Goal: Transaction & Acquisition: Purchase product/service

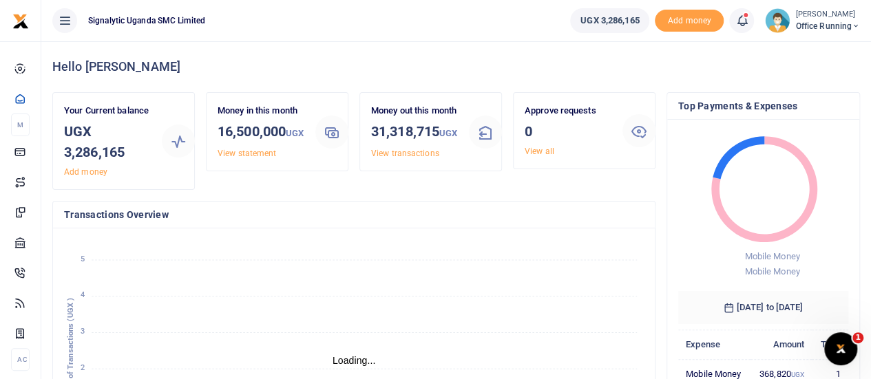
scroll to position [11, 11]
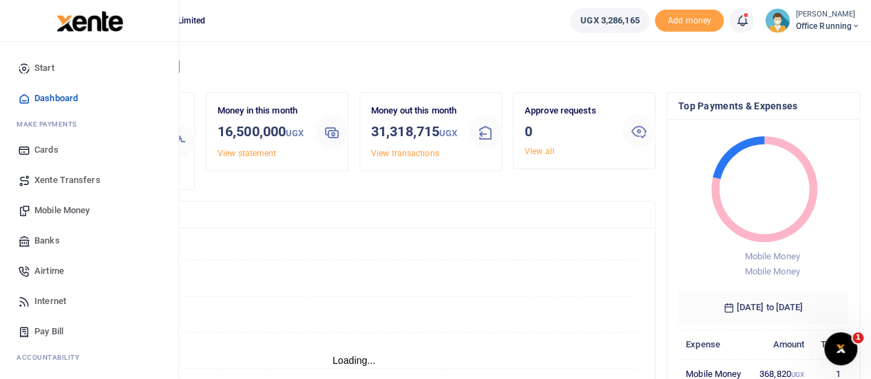
click at [56, 247] on span "Banks" at bounding box center [46, 241] width 25 height 14
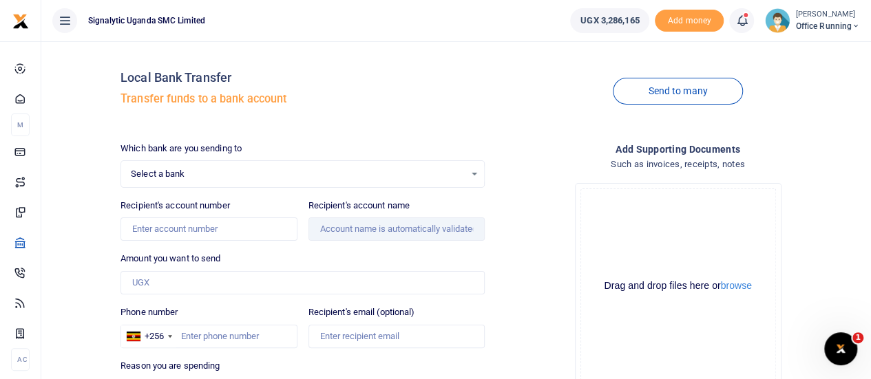
click at [209, 171] on span "Select a bank" at bounding box center [298, 174] width 334 height 14
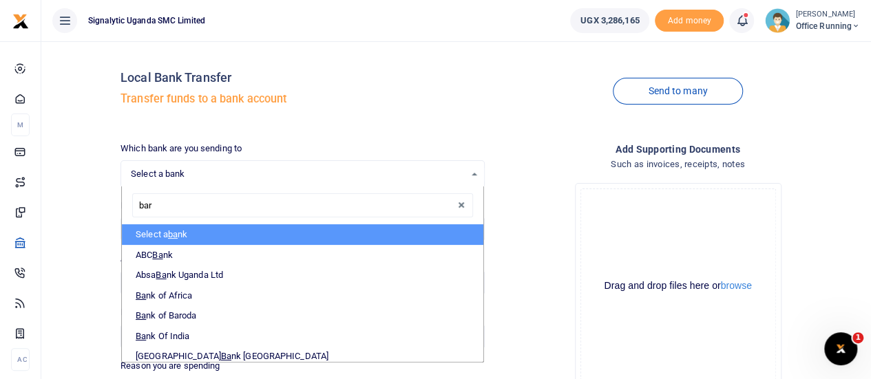
type input "baro"
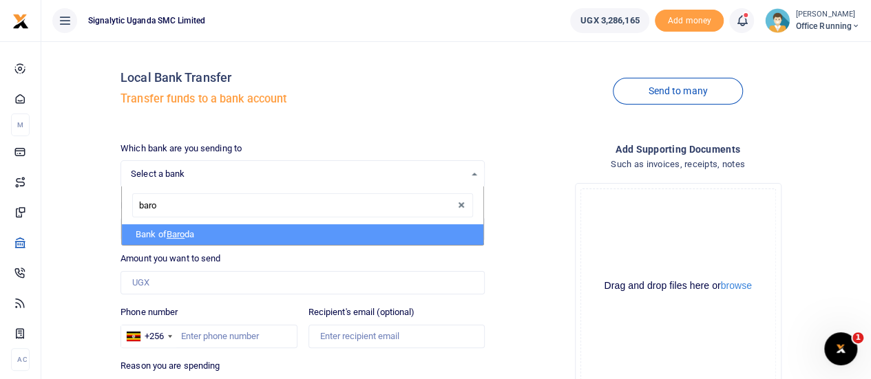
select select "[PERSON_NAME]"
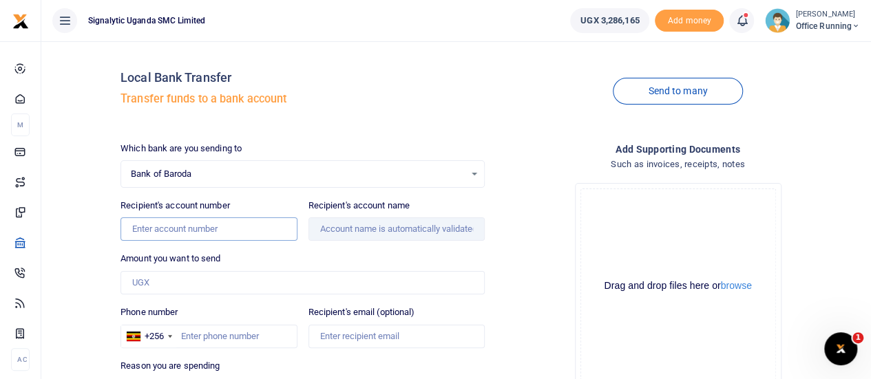
click at [174, 225] on input "Recipient's account number" at bounding box center [209, 229] width 176 height 23
paste input "9502-0200-000-927"
click at [154, 230] on input "9502-0200-000-927" at bounding box center [209, 229] width 176 height 23
click at [178, 229] on input "95020200-000-927" at bounding box center [209, 229] width 176 height 23
click at [178, 226] on input "95020200-000-927" at bounding box center [209, 229] width 176 height 23
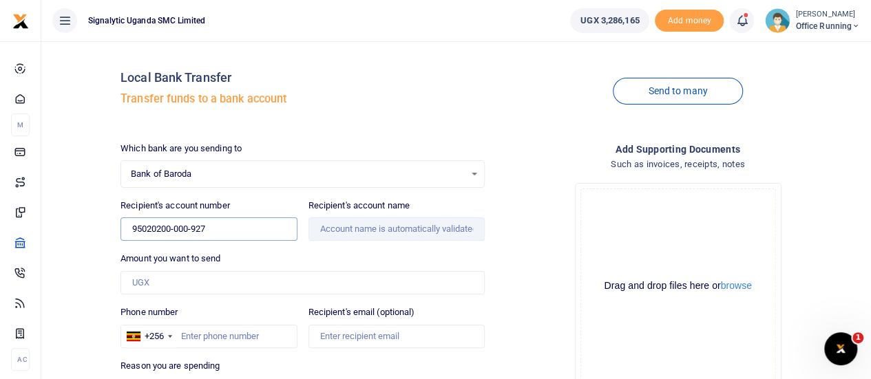
click at [175, 227] on input "95020200-000-927" at bounding box center [209, 229] width 176 height 23
click at [193, 229] on input "95020200000-927" at bounding box center [209, 229] width 176 height 23
click at [252, 231] on input "95020200000927" at bounding box center [209, 229] width 176 height 23
type input "95020200000927"
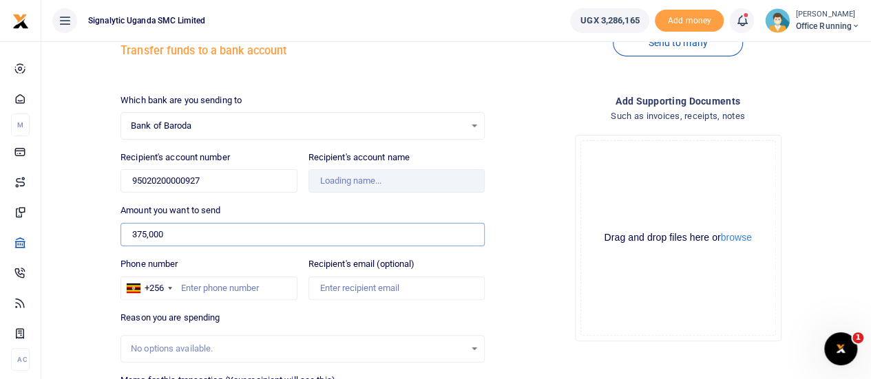
scroll to position [69, 0]
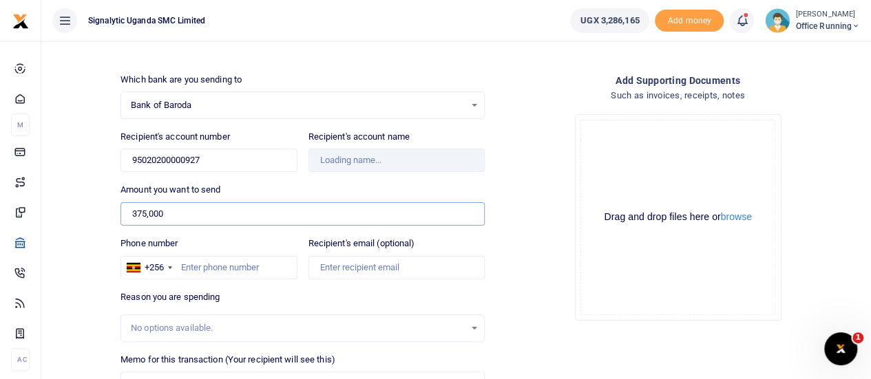
type input "375,000"
click at [590, 281] on div "Drag and drop files here or browse Powered by Uppy" at bounding box center [679, 218] width 196 height 196
click at [222, 267] on input "Phone number" at bounding box center [209, 267] width 176 height 23
type input "759359557"
click at [523, 200] on div "Drop your files here Drag and drop files here or browse Powered by Uppy" at bounding box center [678, 217] width 364 height 229
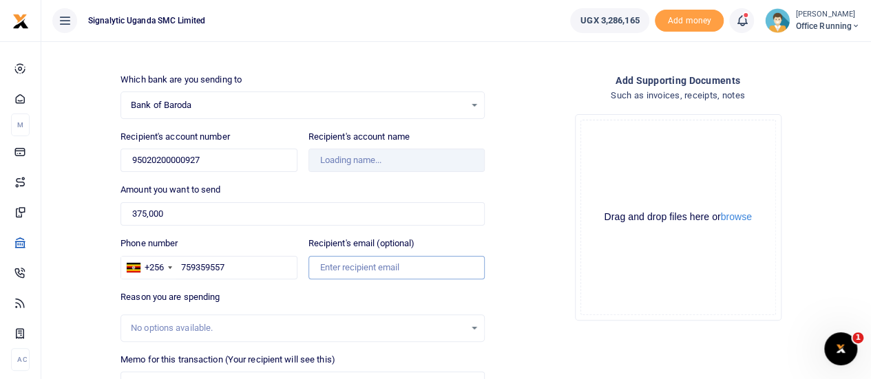
click at [385, 269] on input "Recipient's email (optional)" at bounding box center [397, 267] width 176 height 23
type input "sales@computers.co.ug"
click at [534, 240] on div "Drop your files here Drag and drop files here or browse Powered by Uppy" at bounding box center [678, 217] width 364 height 229
click at [527, 163] on div "Drop your files here Drag and drop files here or browse Powered by Uppy" at bounding box center [678, 217] width 364 height 229
click at [227, 163] on input "95020200000927" at bounding box center [209, 160] width 176 height 23
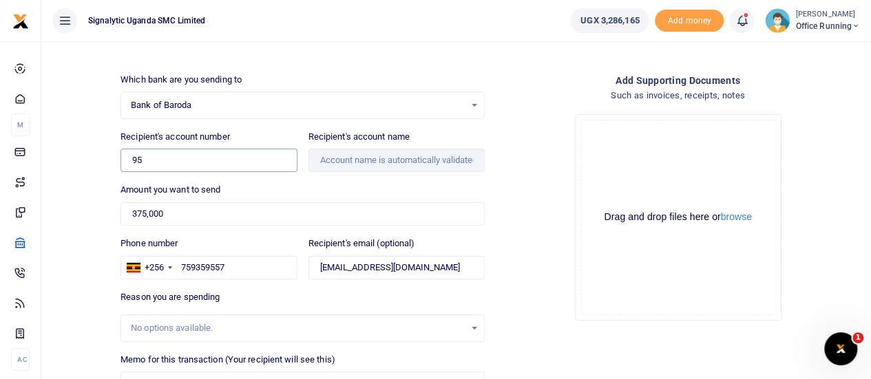
type input "9"
type input "95020200000927"
click at [299, 187] on div "Amount you want to send 375,000 Amount is required." at bounding box center [303, 204] width 364 height 43
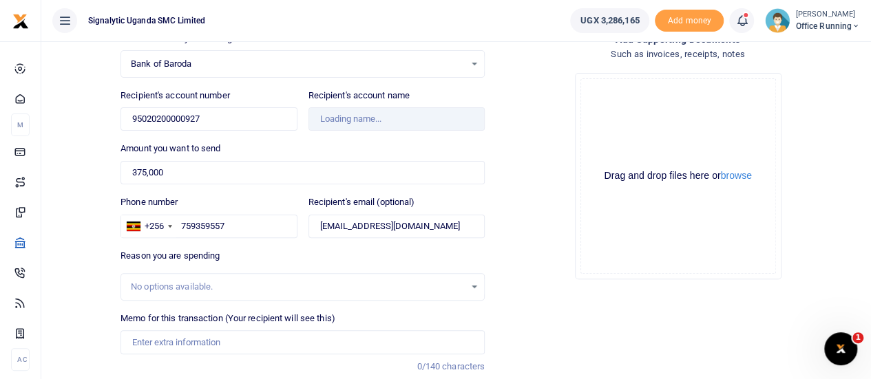
scroll to position [138, 0]
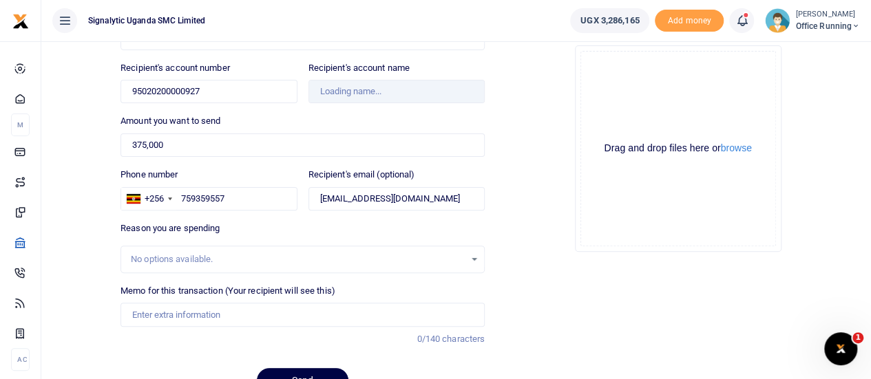
click at [135, 324] on div "Memo for this transaction (Your recipient will see this) Reason is required. 0/…" at bounding box center [302, 321] width 375 height 74
drag, startPoint x: 143, startPoint y: 316, endPoint x: 153, endPoint y: 309, distance: 11.8
click at [144, 315] on input "Memo for this transaction (Your recipient will see this)" at bounding box center [303, 314] width 364 height 23
paste input "REQSN00136"
click at [534, 267] on div "Add supporting Documents Such as invoices, receipts, notes Drop your files here…" at bounding box center [677, 204] width 375 height 401
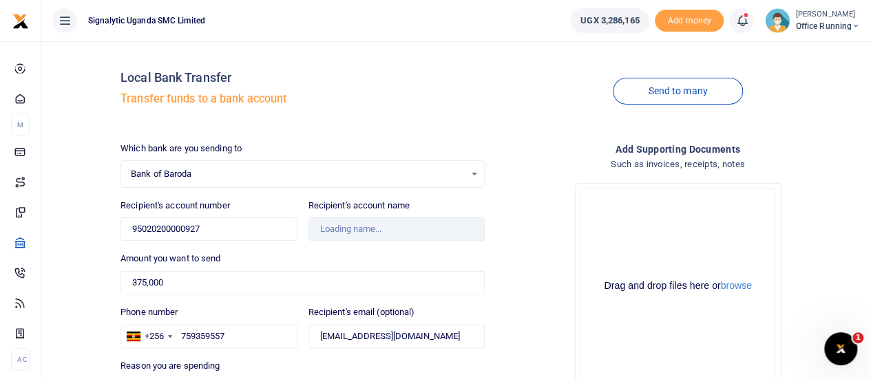
scroll to position [206, 0]
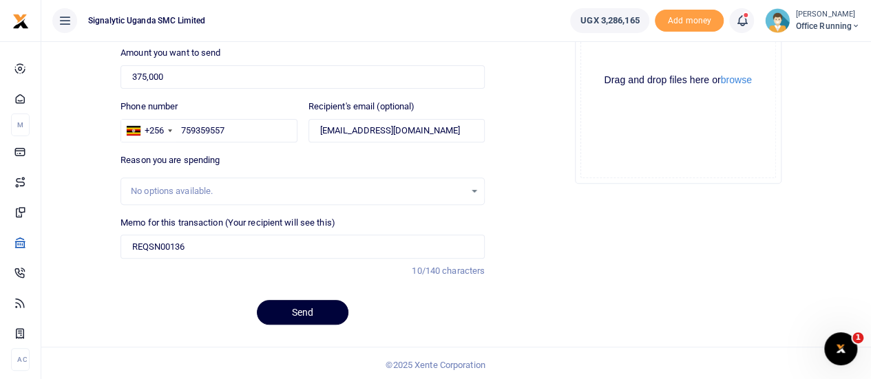
click at [300, 308] on button "Send" at bounding box center [303, 312] width 92 height 25
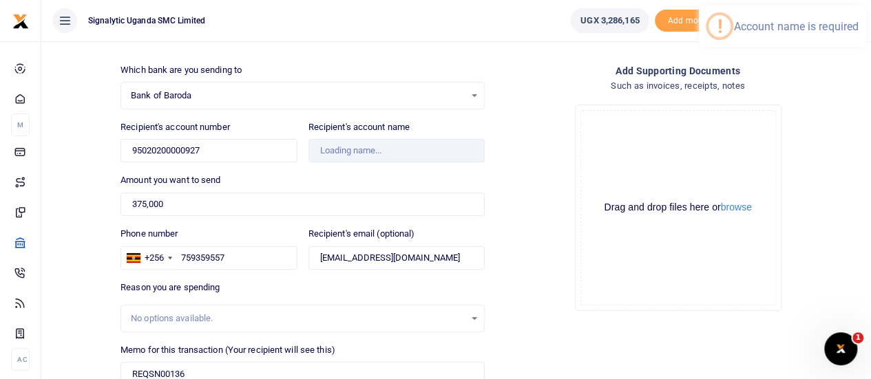
scroll to position [0, 0]
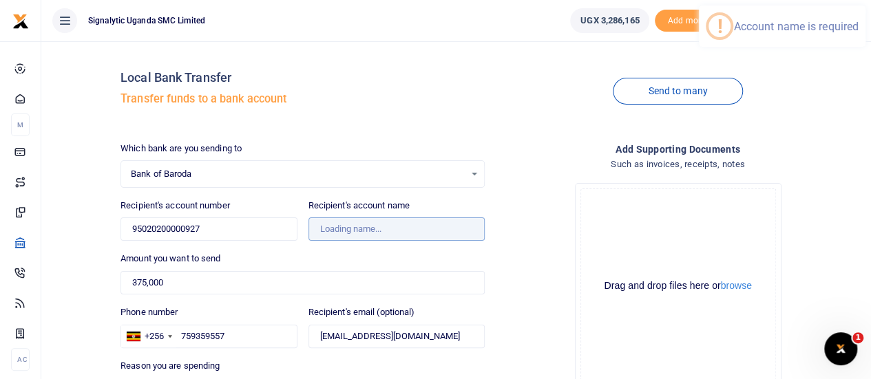
click at [346, 227] on input "Recipient's account name" at bounding box center [397, 229] width 176 height 23
click at [229, 231] on input "95020200000927" at bounding box center [209, 229] width 176 height 23
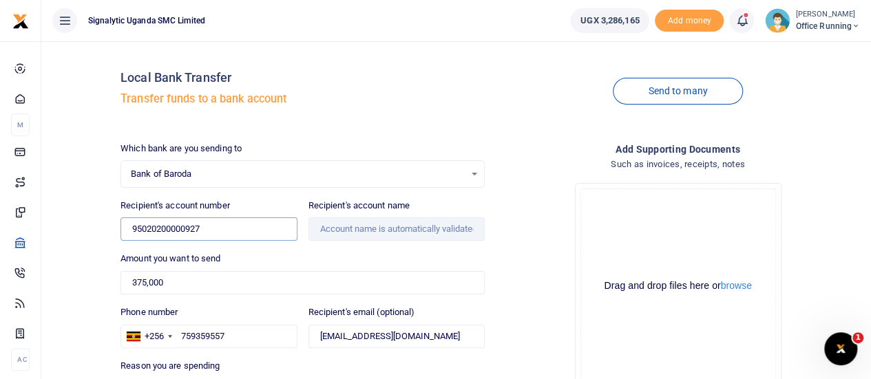
click at [223, 221] on input "95020200000927" at bounding box center [209, 229] width 176 height 23
drag, startPoint x: 512, startPoint y: 240, endPoint x: 504, endPoint y: 240, distance: 8.3
click at [514, 240] on div "Drop your files here Drag and drop files here or browse Powered by Uppy" at bounding box center [678, 286] width 364 height 229
click at [432, 224] on input "Recipient's account name" at bounding box center [397, 229] width 176 height 23
click at [401, 227] on input "Recipient's account name" at bounding box center [397, 229] width 176 height 23
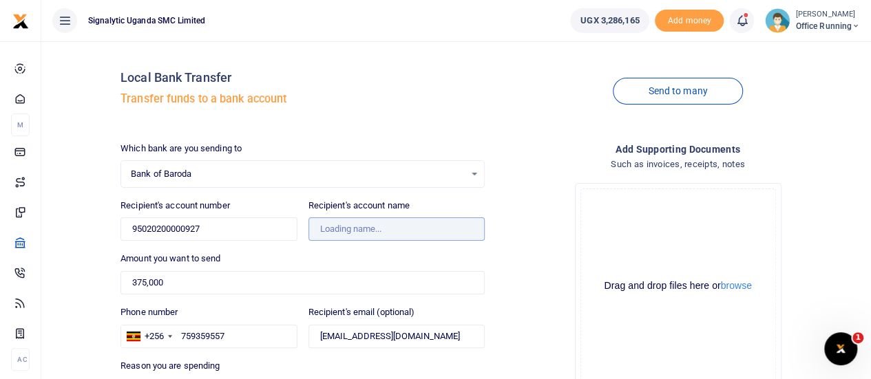
click at [401, 227] on input "Recipient's account name" at bounding box center [397, 229] width 176 height 23
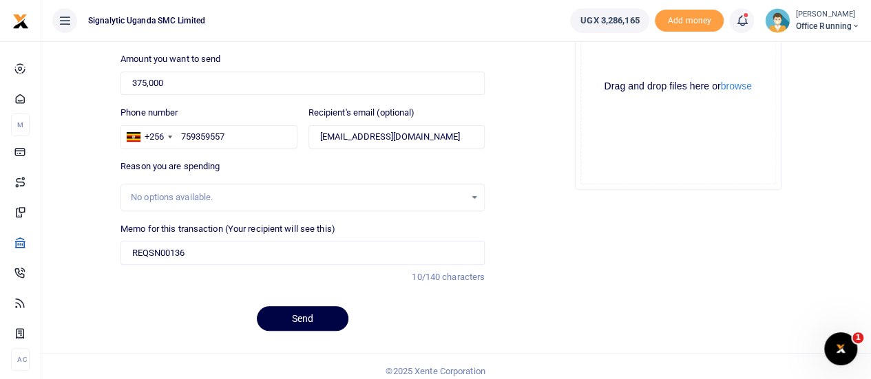
scroll to position [206, 0]
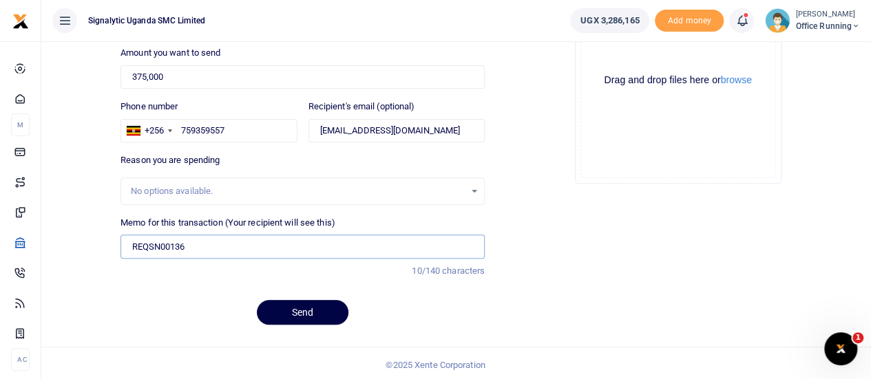
click at [207, 244] on input "REQSN00136" at bounding box center [303, 246] width 364 height 23
type input "REQSN00136 GEN"
click at [303, 311] on button "Send" at bounding box center [303, 312] width 92 height 25
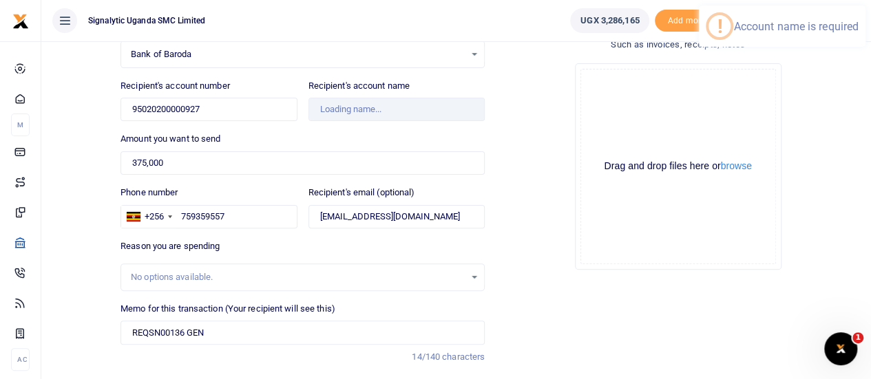
scroll to position [0, 0]
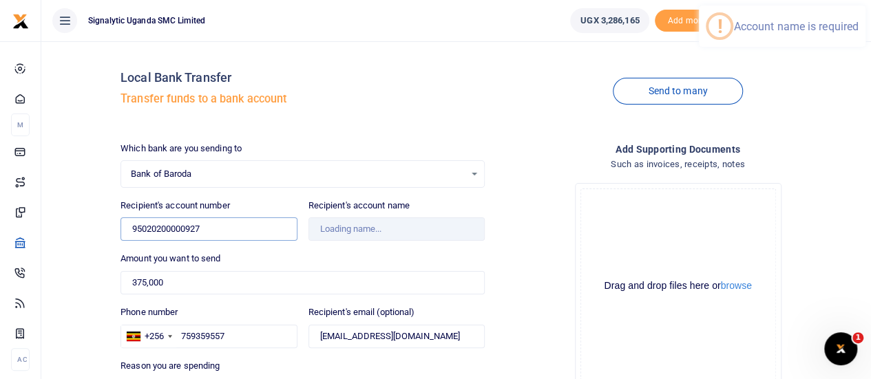
click at [229, 227] on input "95020200000927" at bounding box center [209, 229] width 176 height 23
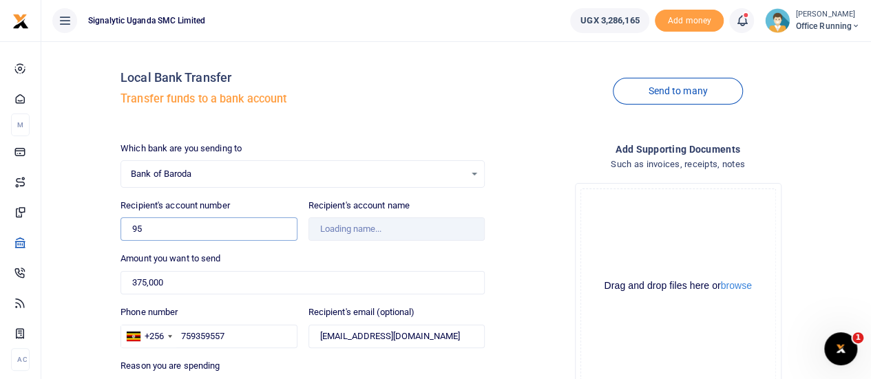
type input "9"
click at [576, 264] on div "Drop your files here Drag and drop files here or browse Powered by Uppy" at bounding box center [678, 286] width 364 height 229
click at [358, 236] on input "Recipient's account name" at bounding box center [397, 229] width 176 height 23
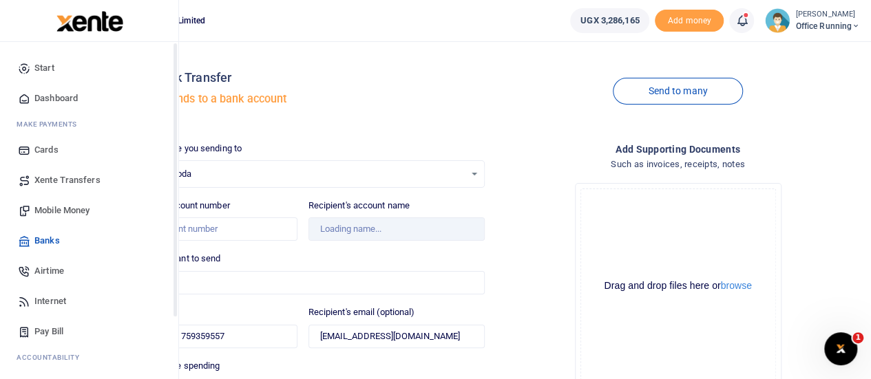
click at [47, 242] on span "Banks" at bounding box center [46, 241] width 25 height 14
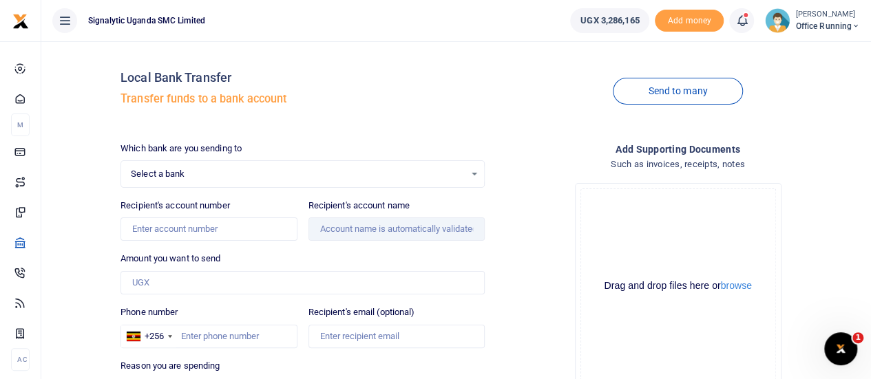
click at [219, 174] on span "Select a bank" at bounding box center [298, 174] width 334 height 14
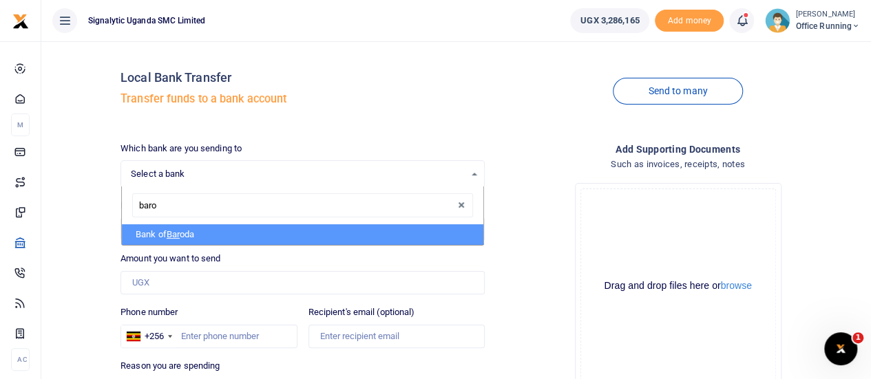
type input "[PERSON_NAME]"
click at [214, 238] on li "Bank of [PERSON_NAME] a" at bounding box center [303, 235] width 362 height 21
select select "[PERSON_NAME]"
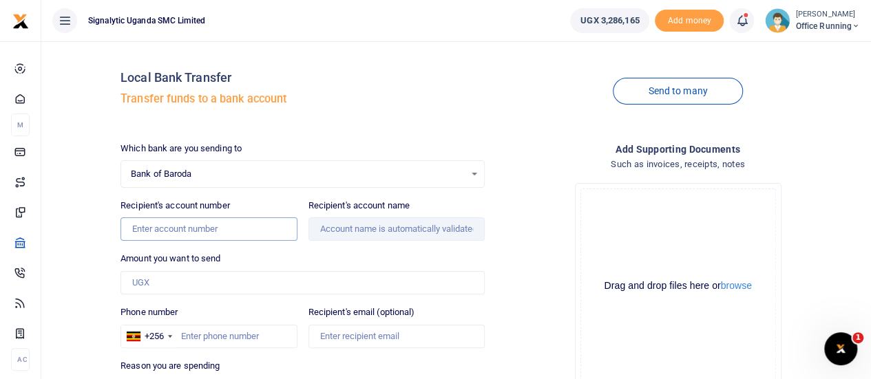
click at [191, 223] on input "Recipient's account number" at bounding box center [209, 229] width 176 height 23
type input "95020200000927"
click at [183, 284] on input "Amount you want to send" at bounding box center [303, 282] width 364 height 23
type input "375,000"
click at [552, 312] on div "Drop your files here Drag and drop files here or browse Powered by Uppy" at bounding box center [678, 286] width 364 height 229
